Goal: Use online tool/utility: Utilize a website feature to perform a specific function

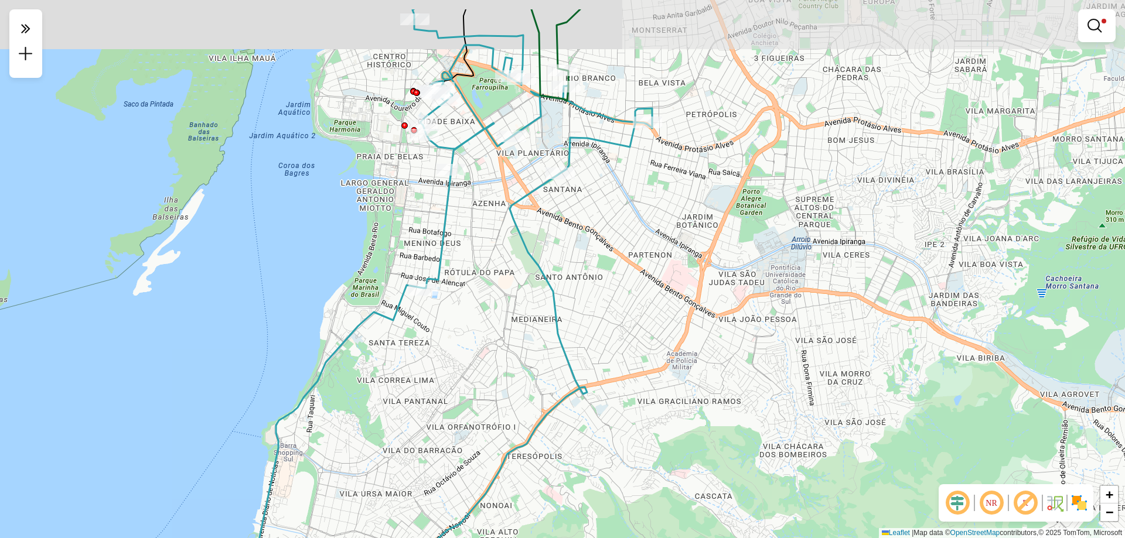
drag, startPoint x: 639, startPoint y: 255, endPoint x: 621, endPoint y: 318, distance: 65.8
click at [621, 318] on div "Limpar filtros Janela de atendimento Grade de atendimento Capacidade Transporta…" at bounding box center [562, 269] width 1125 height 538
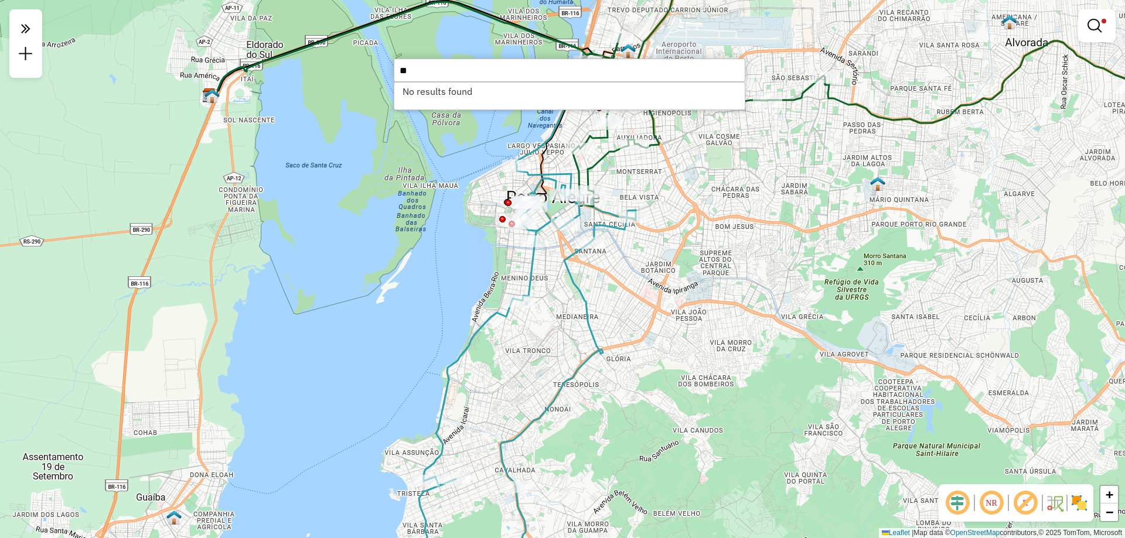
type input "*"
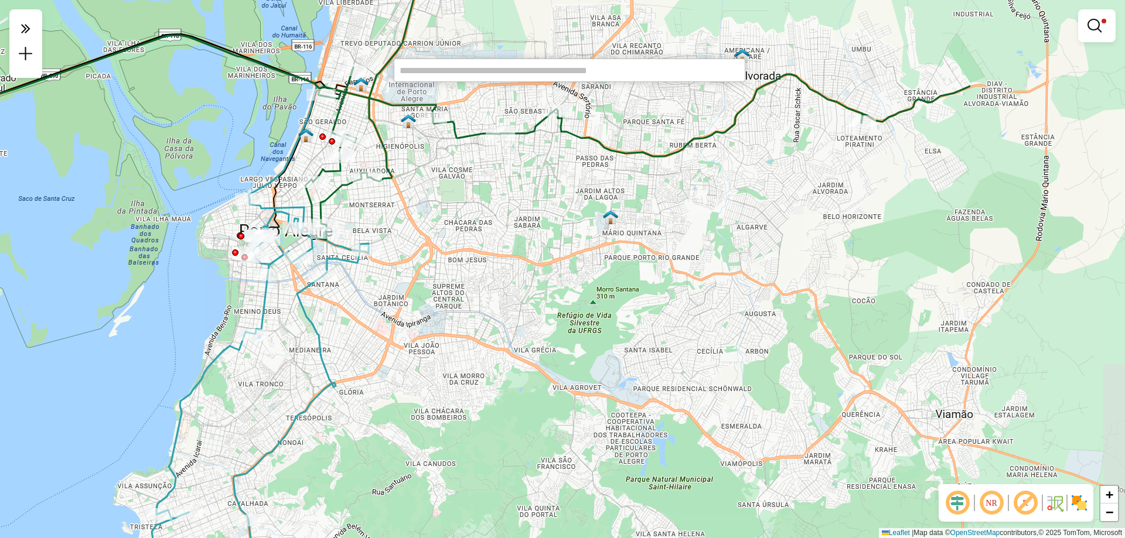
drag, startPoint x: 972, startPoint y: 250, endPoint x: 708, endPoint y: 285, distance: 265.9
click at [708, 285] on div "Limpar filtros Janela de atendimento Grade de atendimento Capacidade Transporta…" at bounding box center [562, 269] width 1125 height 538
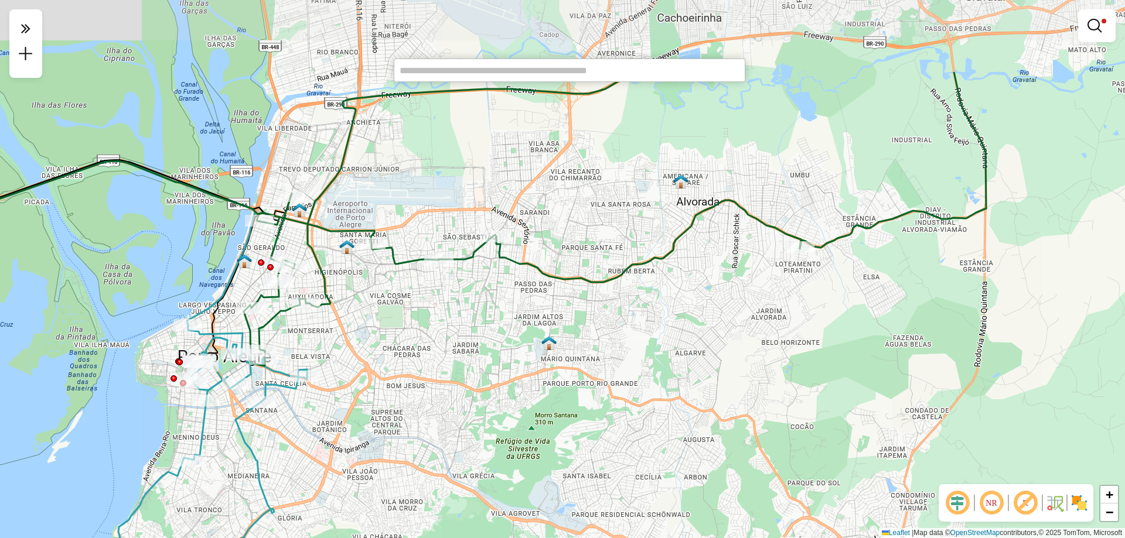
drag, startPoint x: 711, startPoint y: 219, endPoint x: 649, endPoint y: 344, distance: 140.2
click at [649, 344] on div "Limpar filtros Janela de atendimento Grade de atendimento Capacidade Transporta…" at bounding box center [562, 269] width 1125 height 538
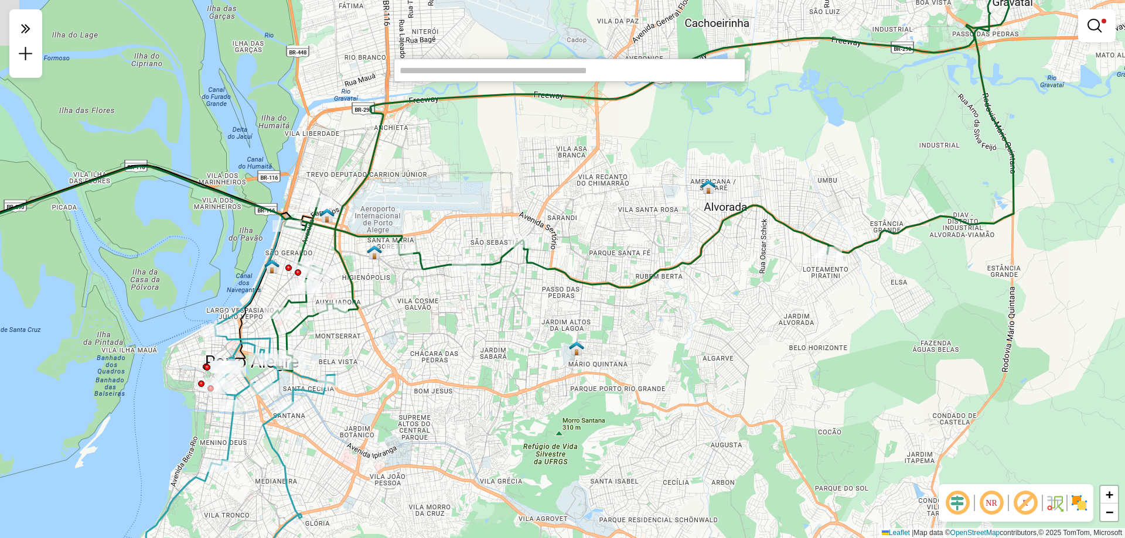
drag, startPoint x: 642, startPoint y: 326, endPoint x: 669, endPoint y: 332, distance: 28.0
click at [669, 332] on div "Limpar filtros Janela de atendimento Grade de atendimento Capacidade Transporta…" at bounding box center [562, 269] width 1125 height 538
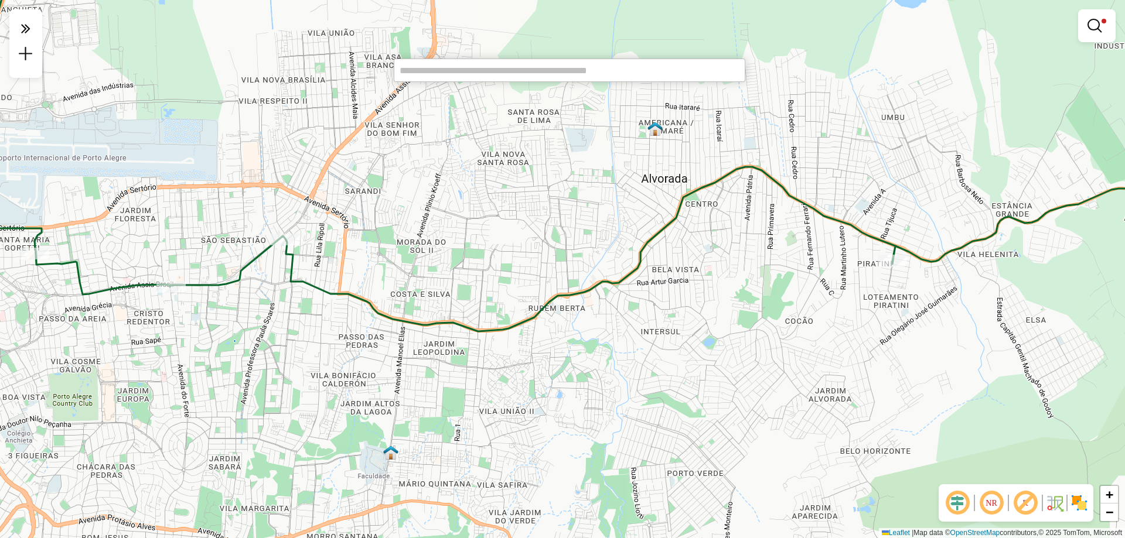
drag, startPoint x: 783, startPoint y: 297, endPoint x: 687, endPoint y: 321, distance: 98.5
click at [687, 321] on div "Limpar filtros Janela de atendimento Grade de atendimento Capacidade Transporta…" at bounding box center [562, 269] width 1125 height 538
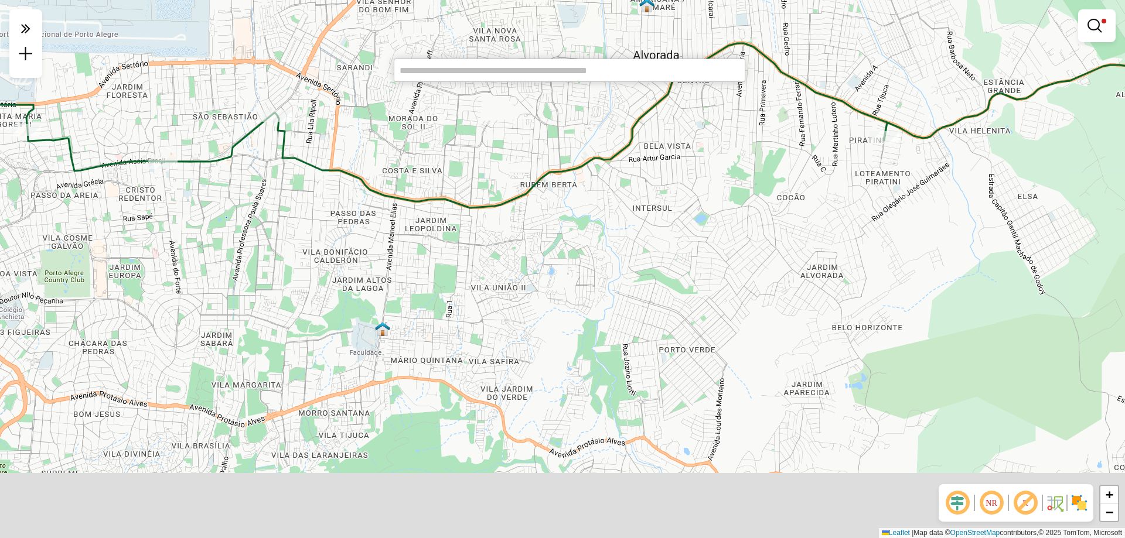
drag, startPoint x: 610, startPoint y: 414, endPoint x: 608, endPoint y: 275, distance: 138.9
click at [605, 281] on div "Limpar filtros Janela de atendimento Grade de atendimento Capacidade Transporta…" at bounding box center [562, 269] width 1125 height 538
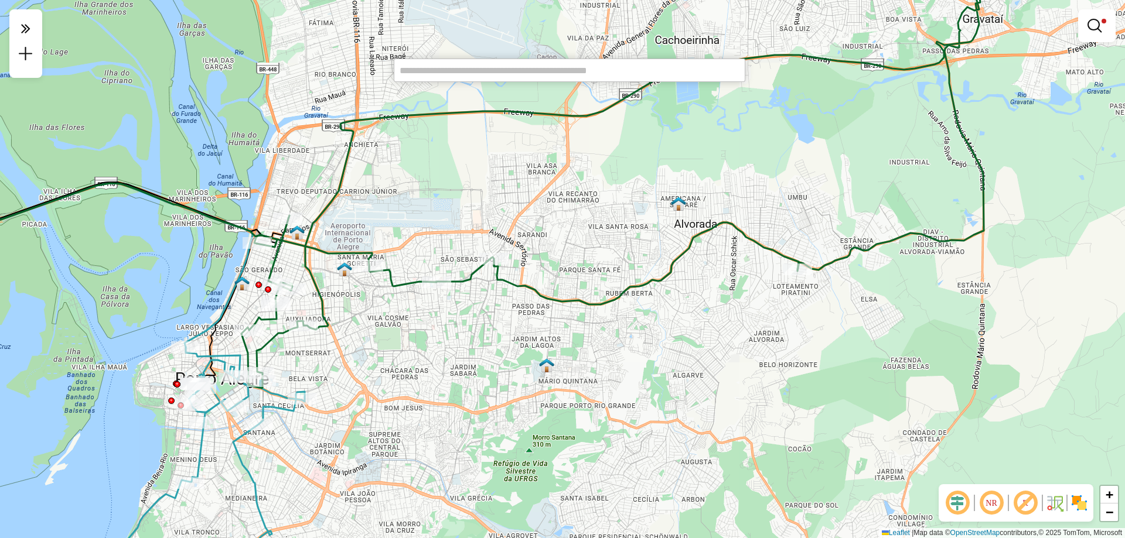
drag, startPoint x: 636, startPoint y: 274, endPoint x: 657, endPoint y: 326, distance: 56.0
click at [657, 326] on div "Limpar filtros Janela de atendimento Grade de atendimento Capacidade Transporta…" at bounding box center [562, 269] width 1125 height 538
